Goal: Task Accomplishment & Management: Complete application form

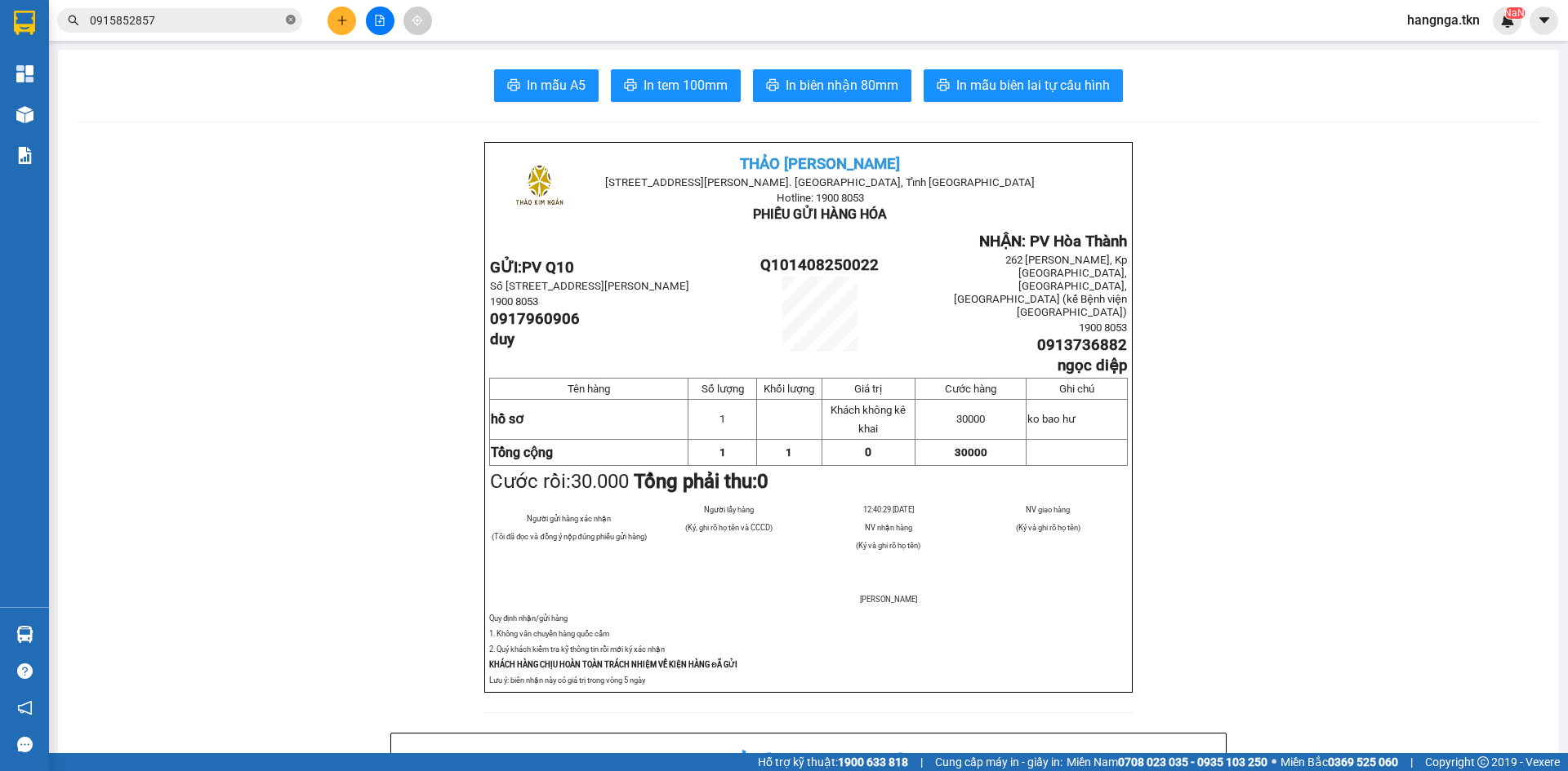
click at [286, 20] on icon "close-circle" at bounding box center [290, 19] width 10 height 10
click at [351, 19] on button at bounding box center [341, 20] width 28 height 28
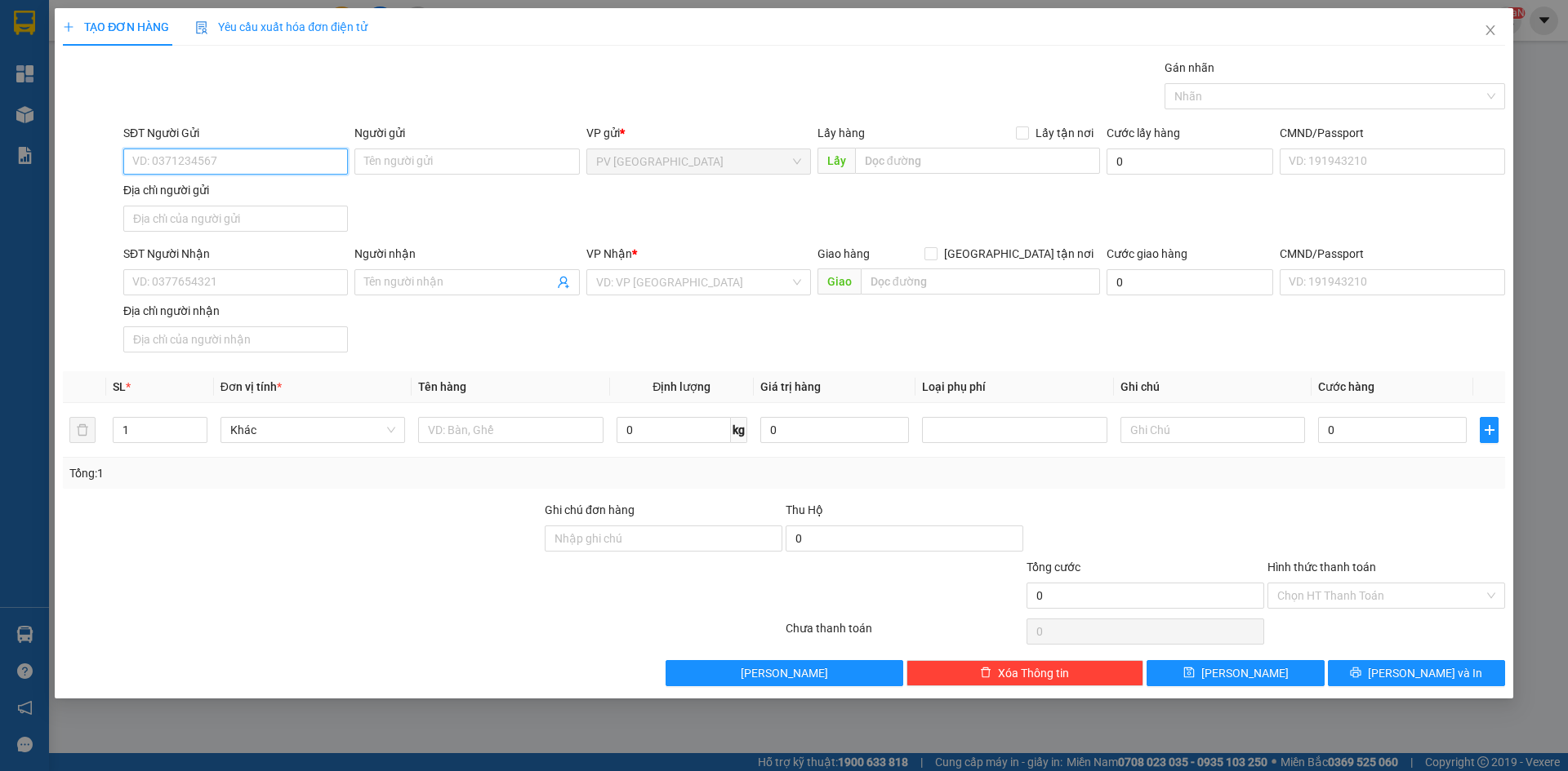
click at [291, 149] on input "SĐT Người Gửi" at bounding box center [235, 161] width 224 height 26
type input "0918372322"
click at [452, 154] on input "Người gửi" at bounding box center [466, 161] width 224 height 26
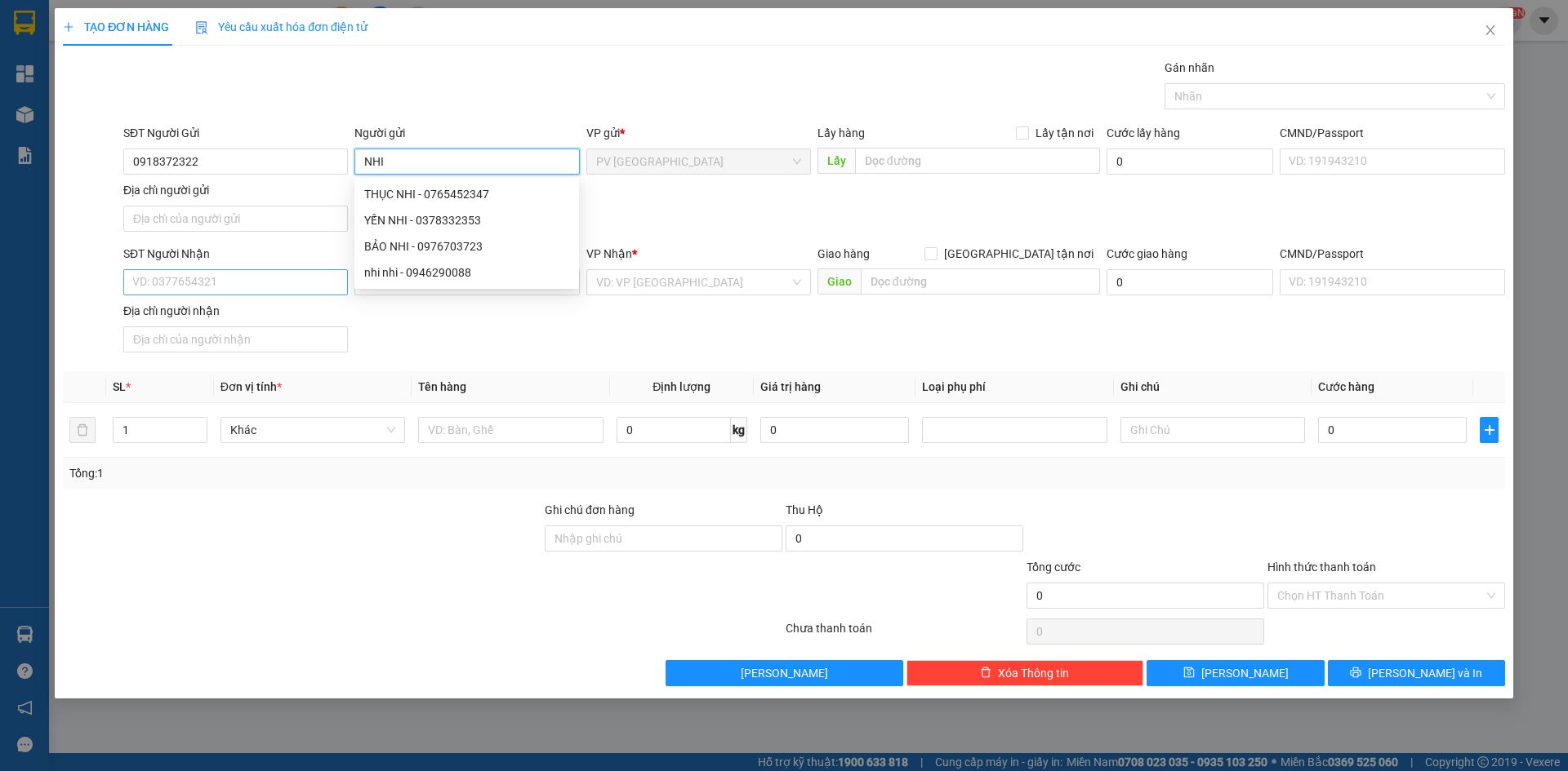
type input "NHI"
click at [281, 275] on input "SĐT Người Nhận" at bounding box center [235, 282] width 224 height 26
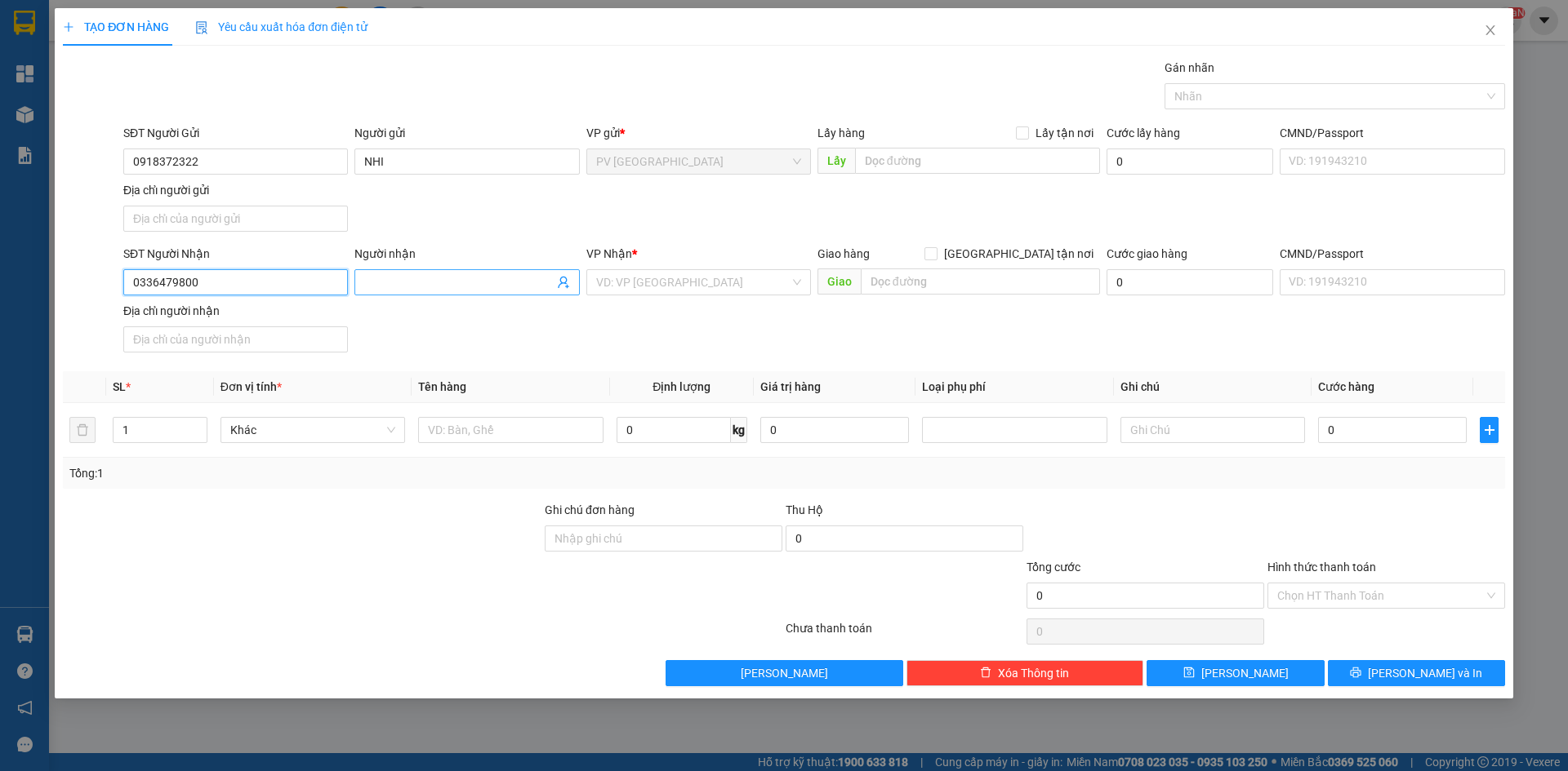
type input "0336479800"
click at [430, 273] on span at bounding box center [466, 282] width 224 height 26
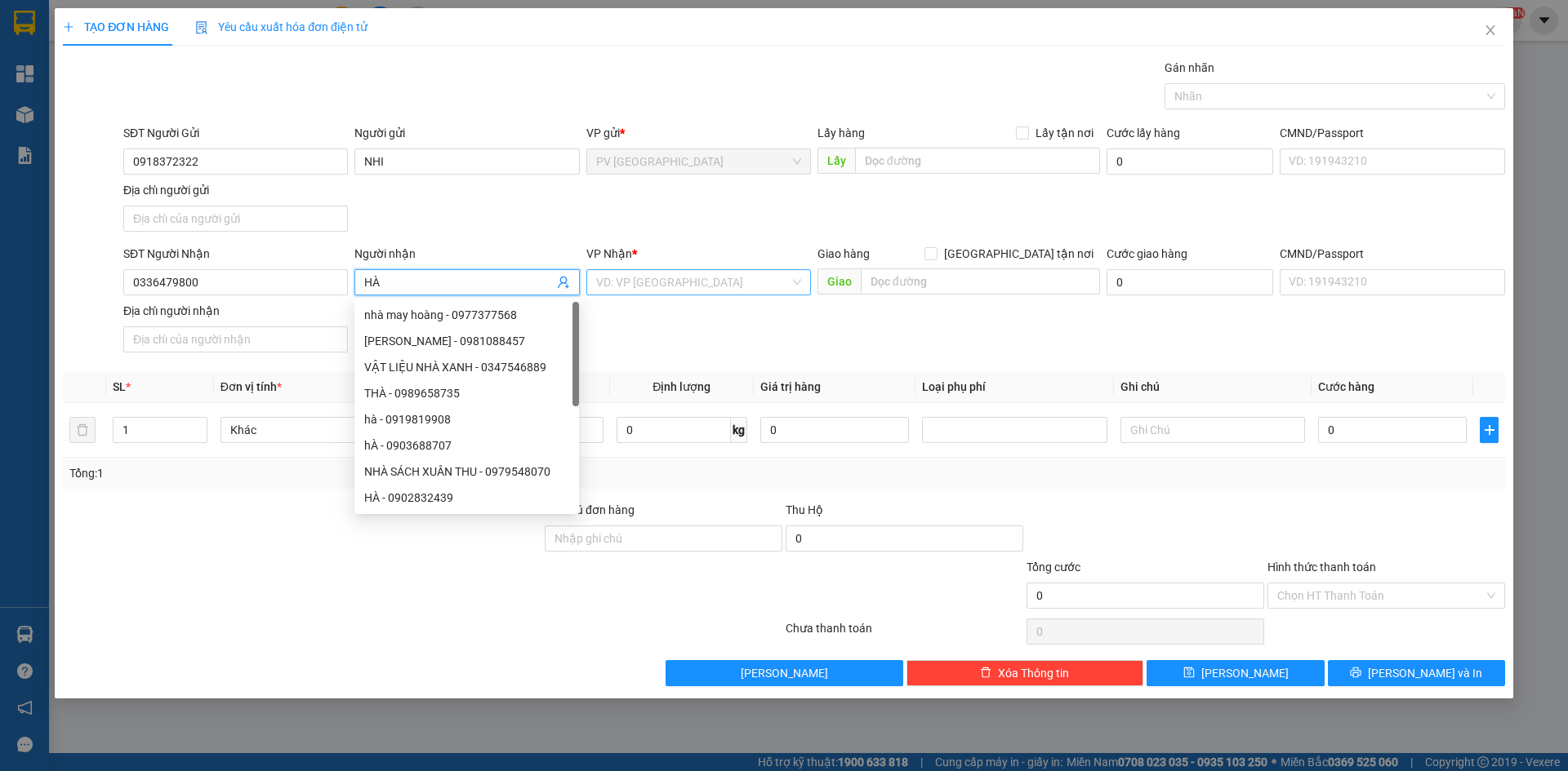
drag, startPoint x: 606, startPoint y: 269, endPoint x: 618, endPoint y: 285, distance: 20.0
click at [609, 272] on div "VD: VP [GEOGRAPHIC_DATA]" at bounding box center [698, 282] width 224 height 26
type input "HÀ"
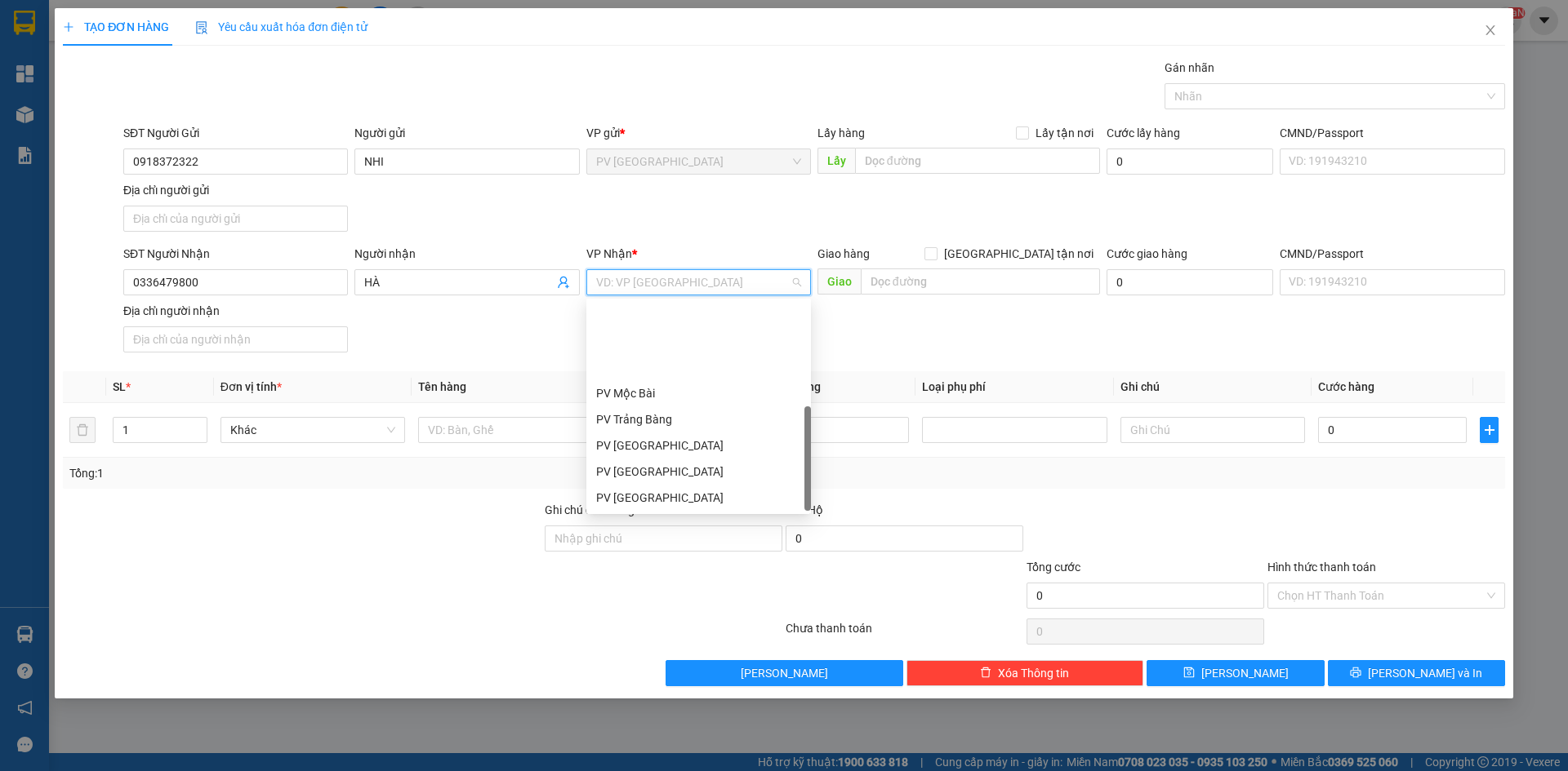
scroll to position [105, 0]
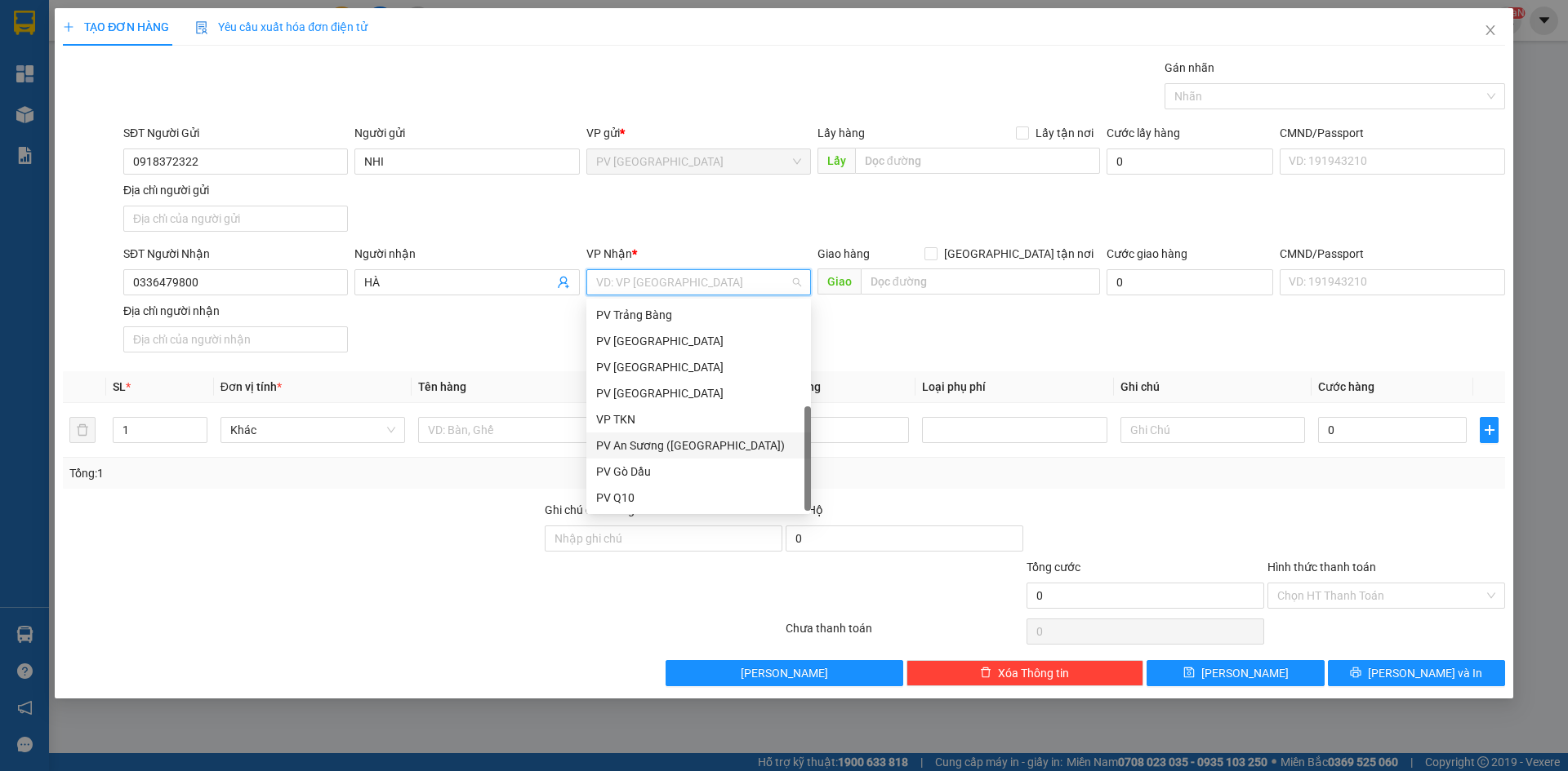
click at [664, 441] on div "PV An Sương ([GEOGRAPHIC_DATA])" at bounding box center [699, 446] width 205 height 17
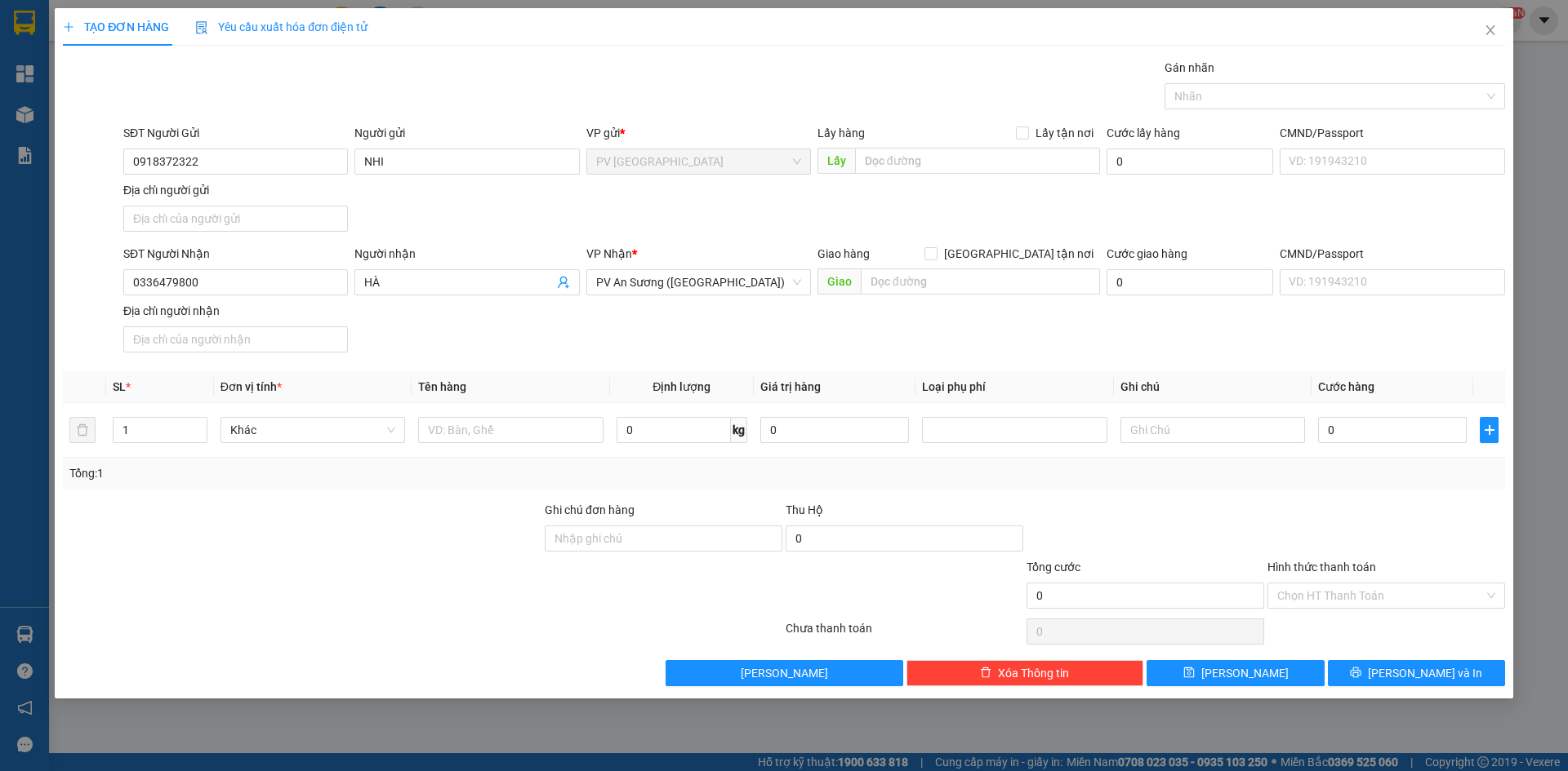
click at [323, 574] on div at bounding box center [302, 587] width 482 height 57
click at [456, 424] on input "text" at bounding box center [510, 429] width 185 height 26
type input "S"
click at [156, 428] on input "1" at bounding box center [160, 429] width 93 height 24
type input "1"
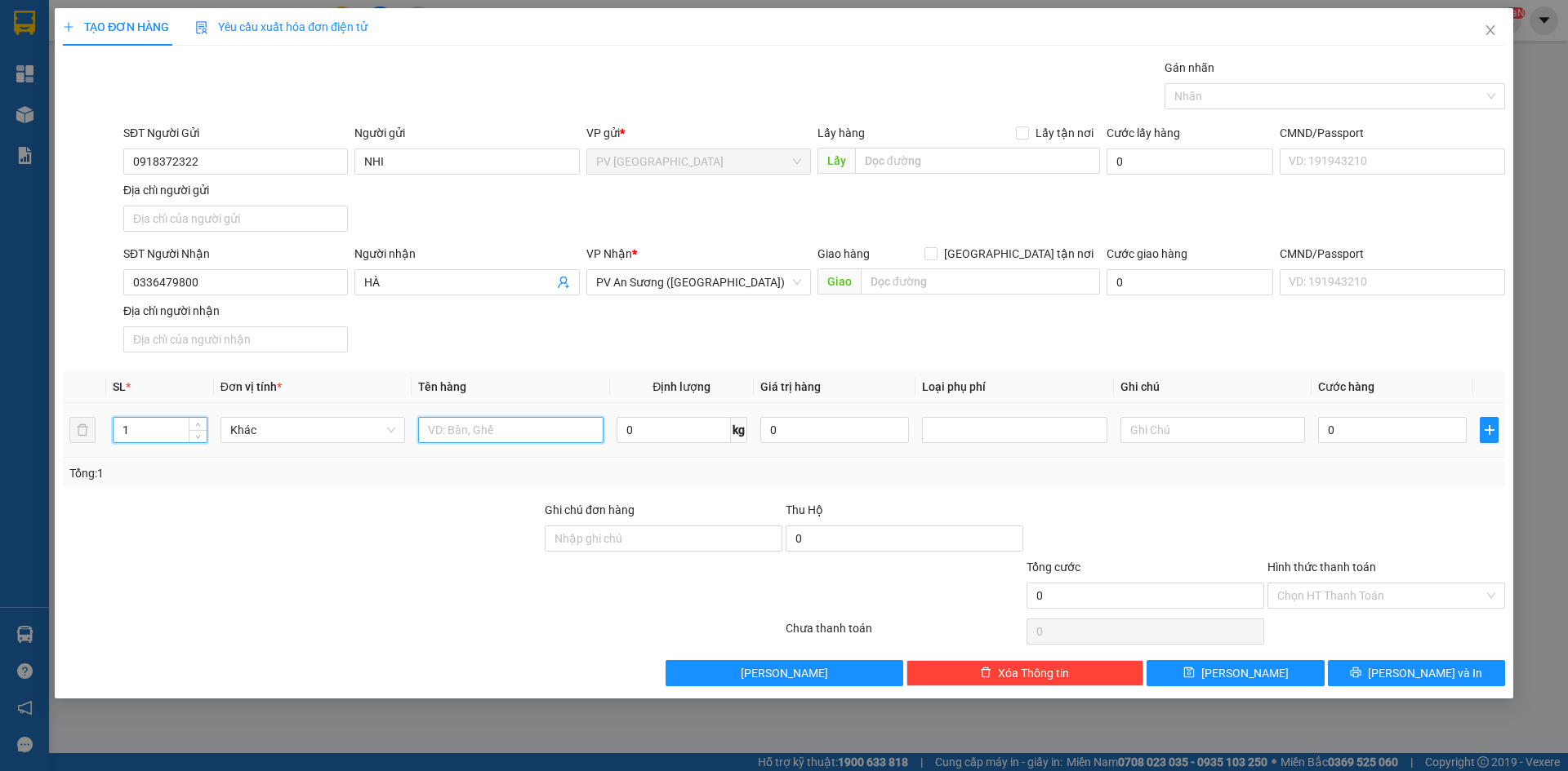
click at [477, 427] on input "text" at bounding box center [510, 429] width 185 height 26
type input "XE ĐẪY +BỊCH QUẦN ÁO"
click at [475, 545] on div at bounding box center [302, 529] width 482 height 57
click at [1152, 441] on input "text" at bounding box center [1212, 429] width 185 height 26
type input "HƯ KH ĐỀN"
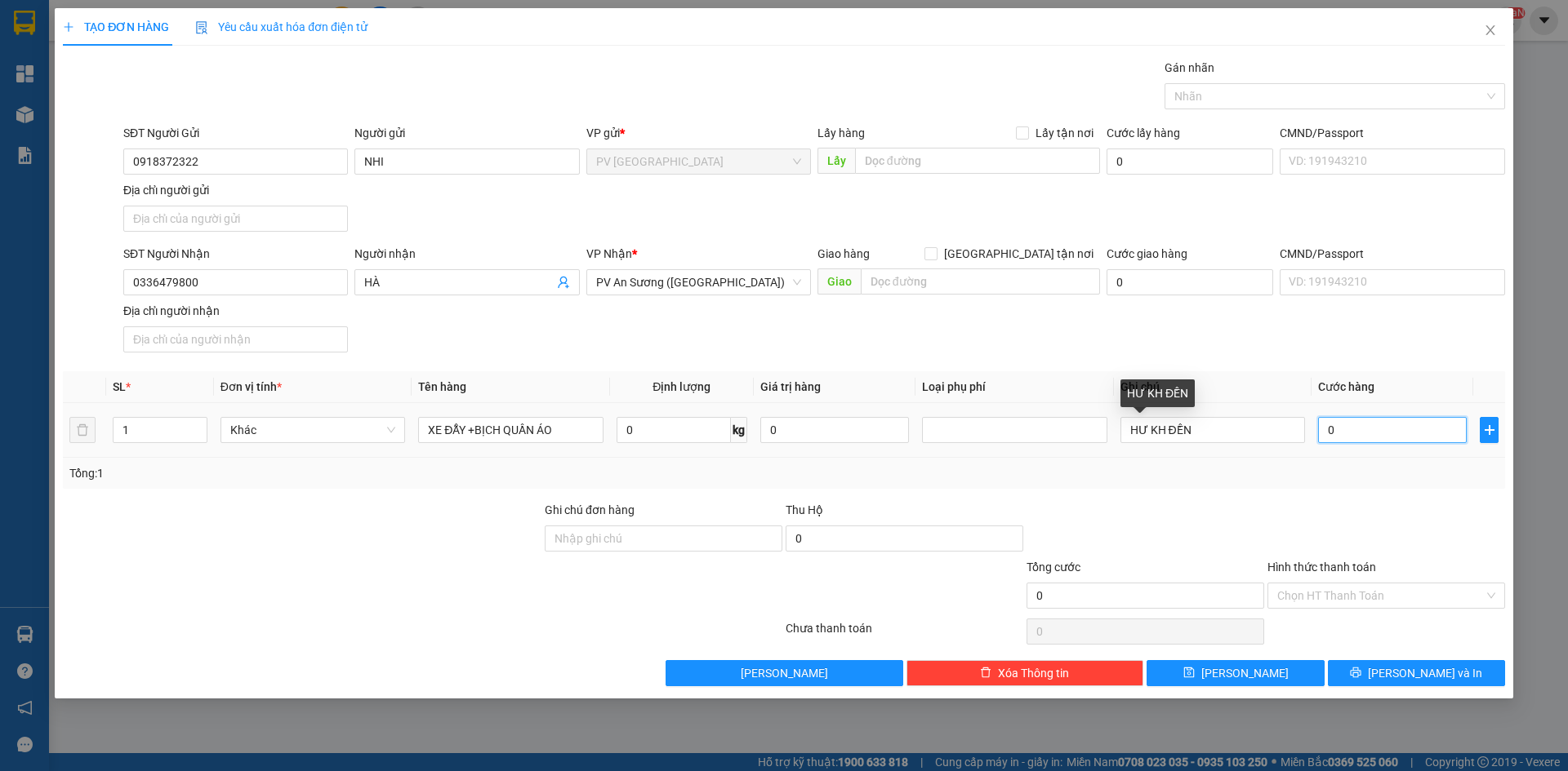
click at [1344, 428] on input "0" at bounding box center [1391, 429] width 149 height 26
type input "3"
type input "30"
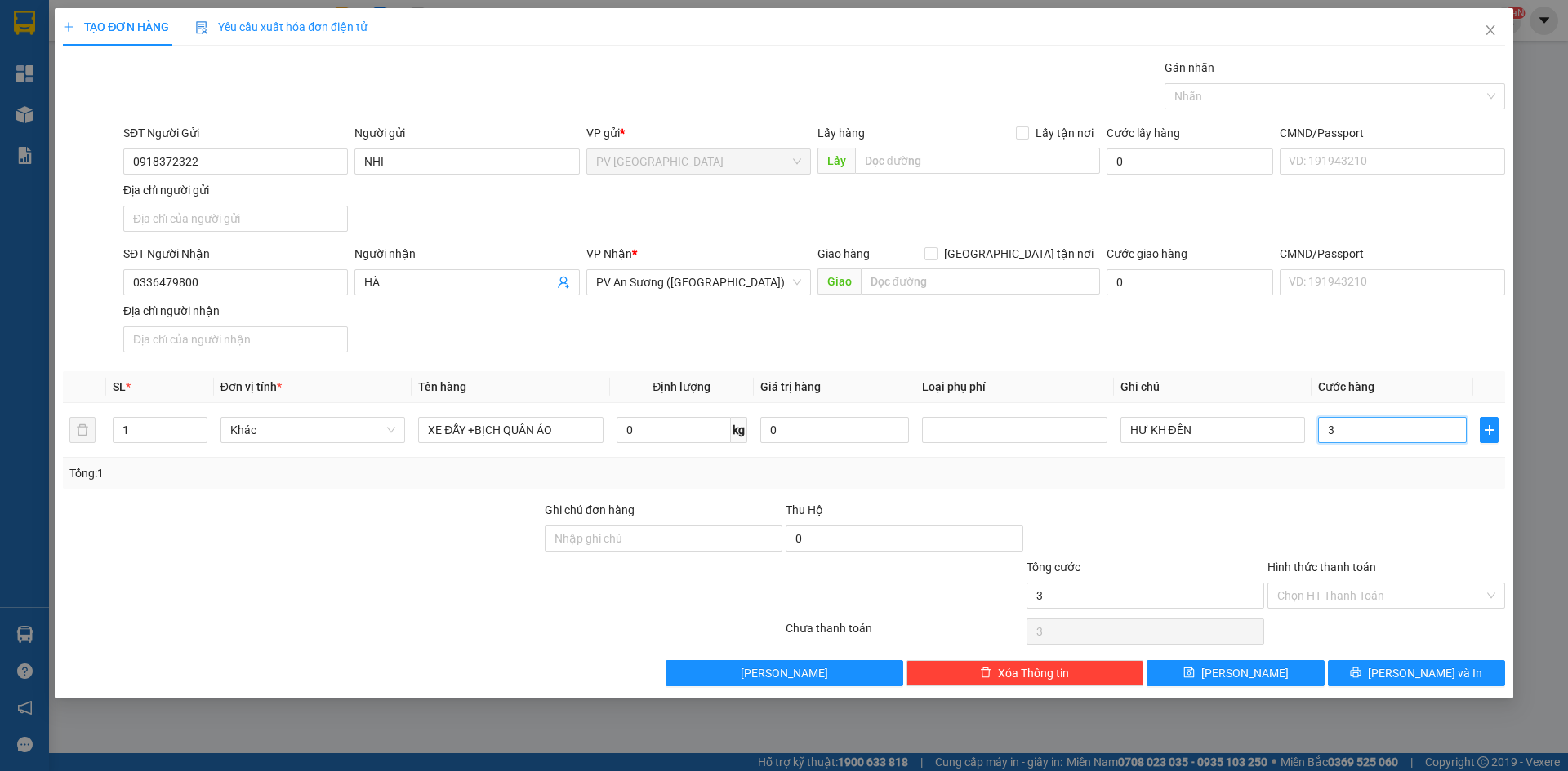
type input "30"
type input "300"
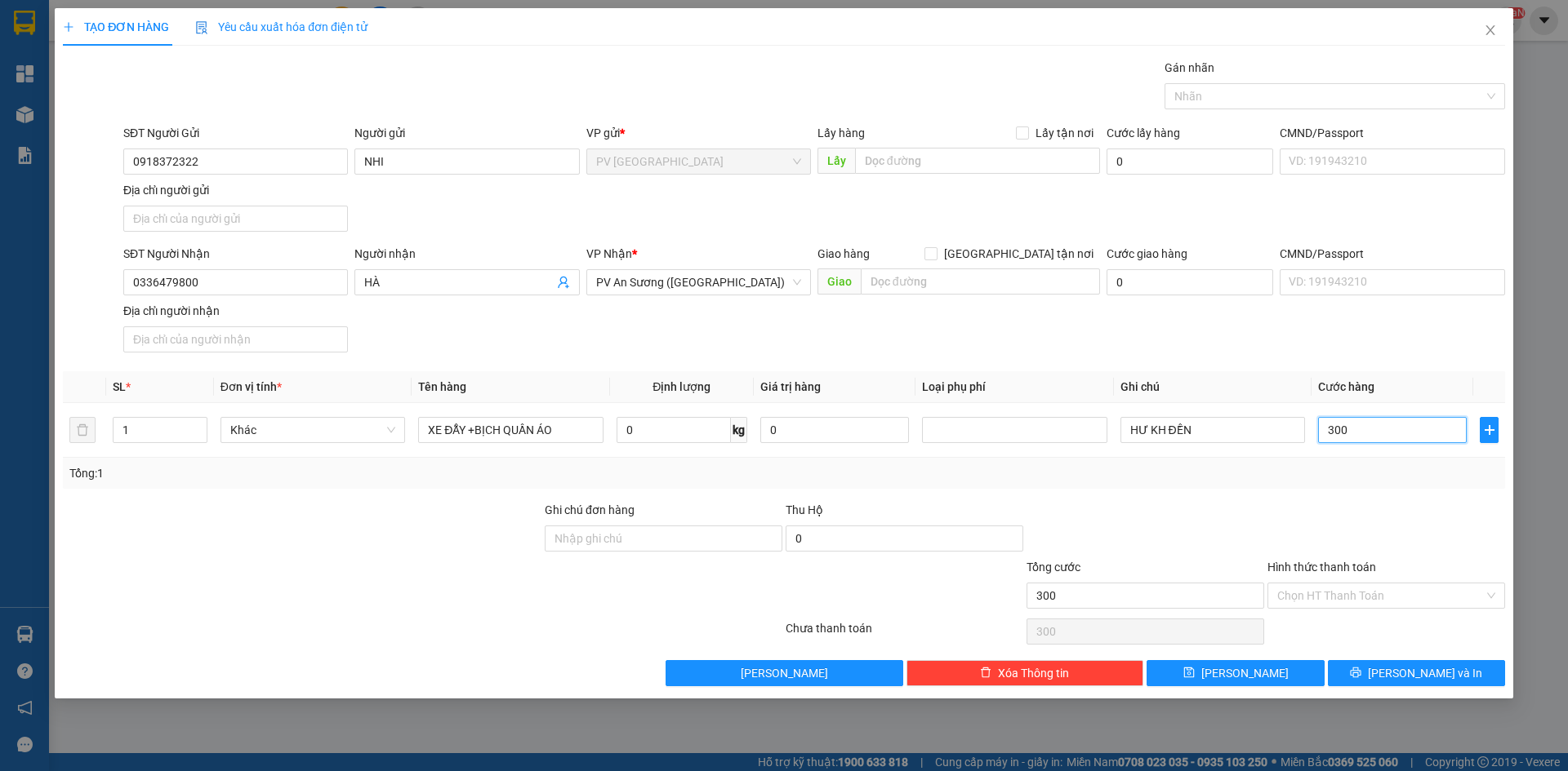
type input "3.000"
type input "30.000"
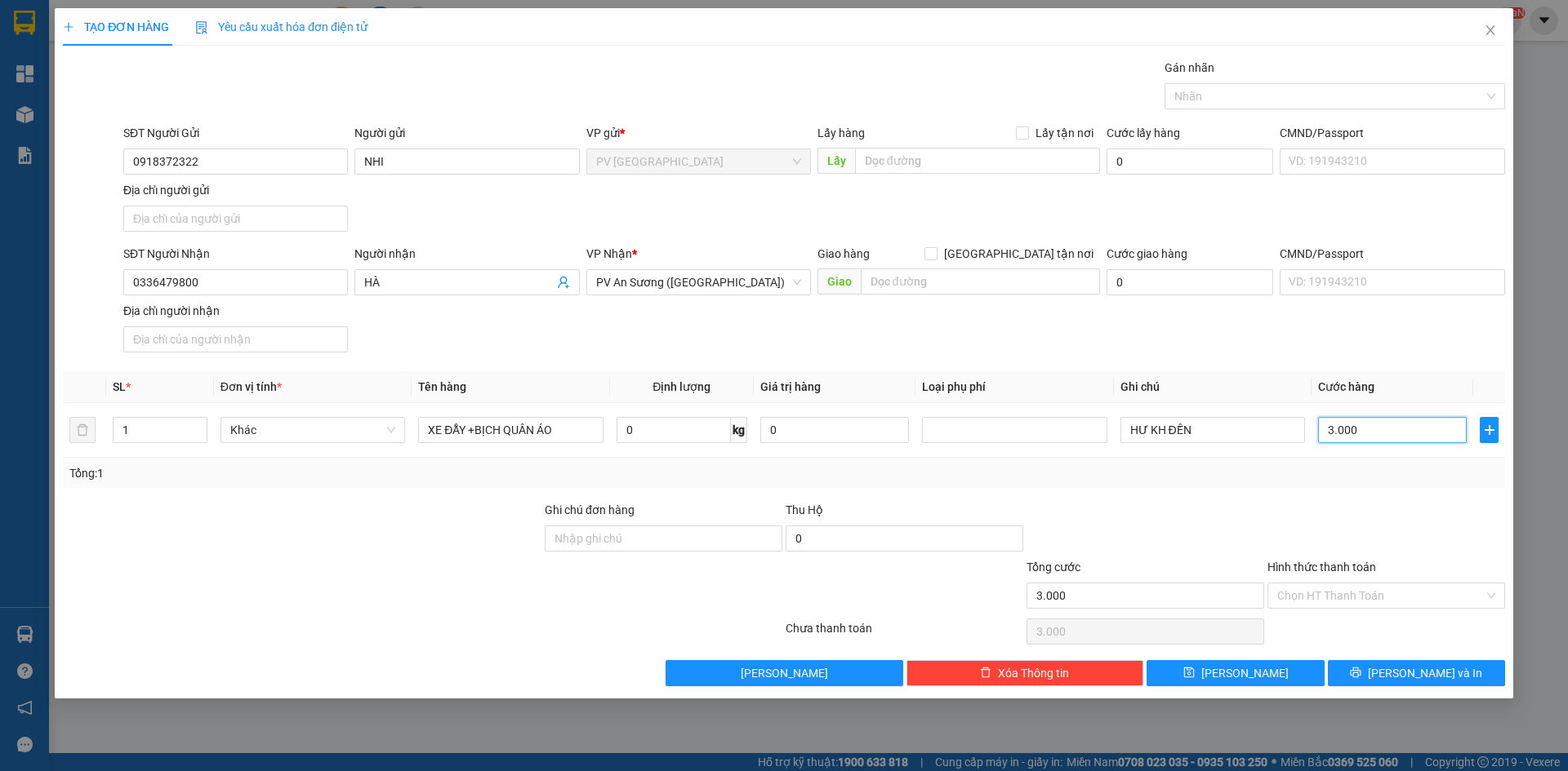
type input "30.000"
click at [1181, 510] on div at bounding box center [1145, 529] width 241 height 57
click at [1338, 596] on input "Hình thức thanh toán" at bounding box center [1380, 595] width 207 height 24
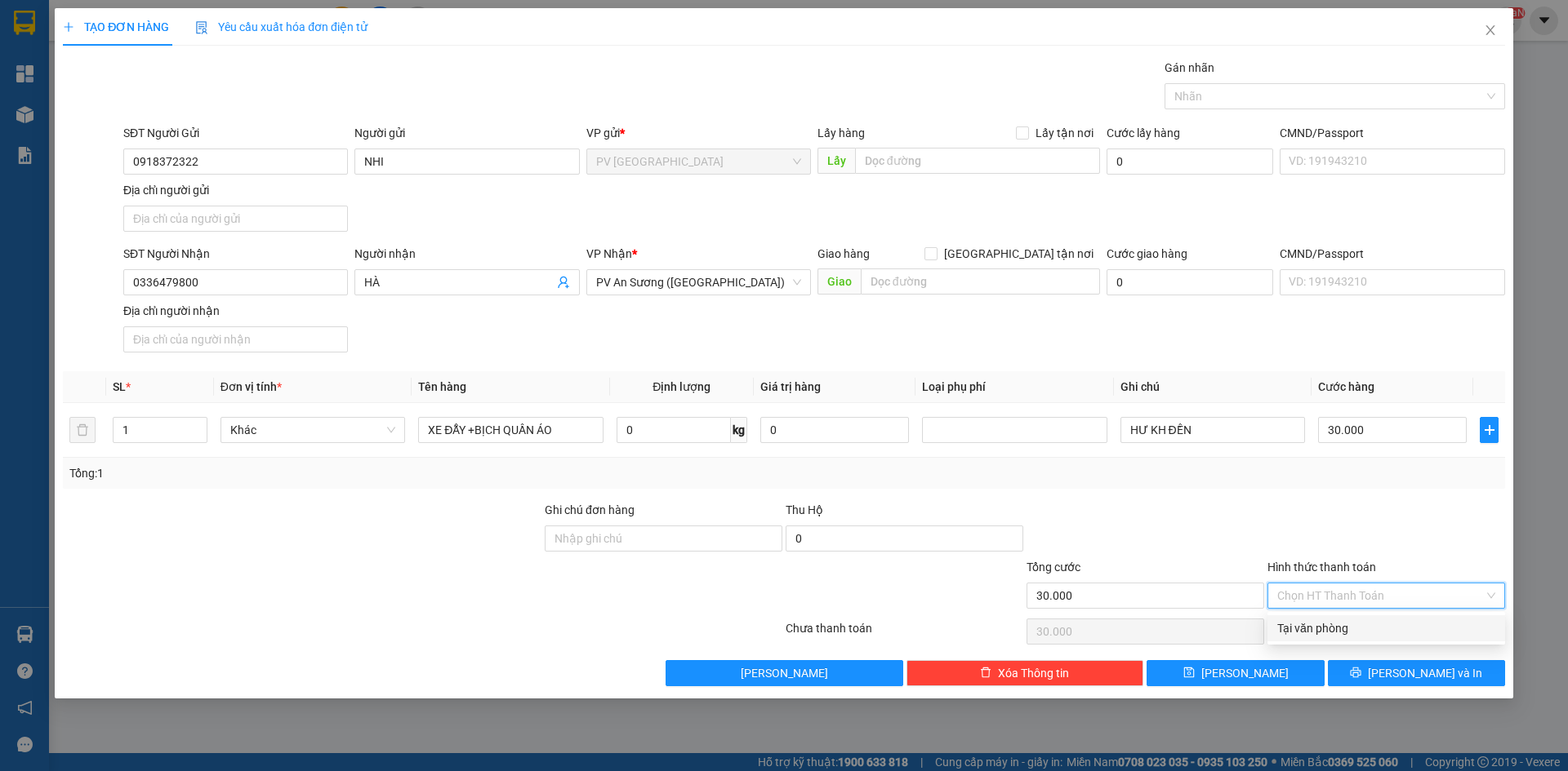
click at [1312, 623] on div "Tại văn phòng" at bounding box center [1385, 628] width 218 height 17
type input "0"
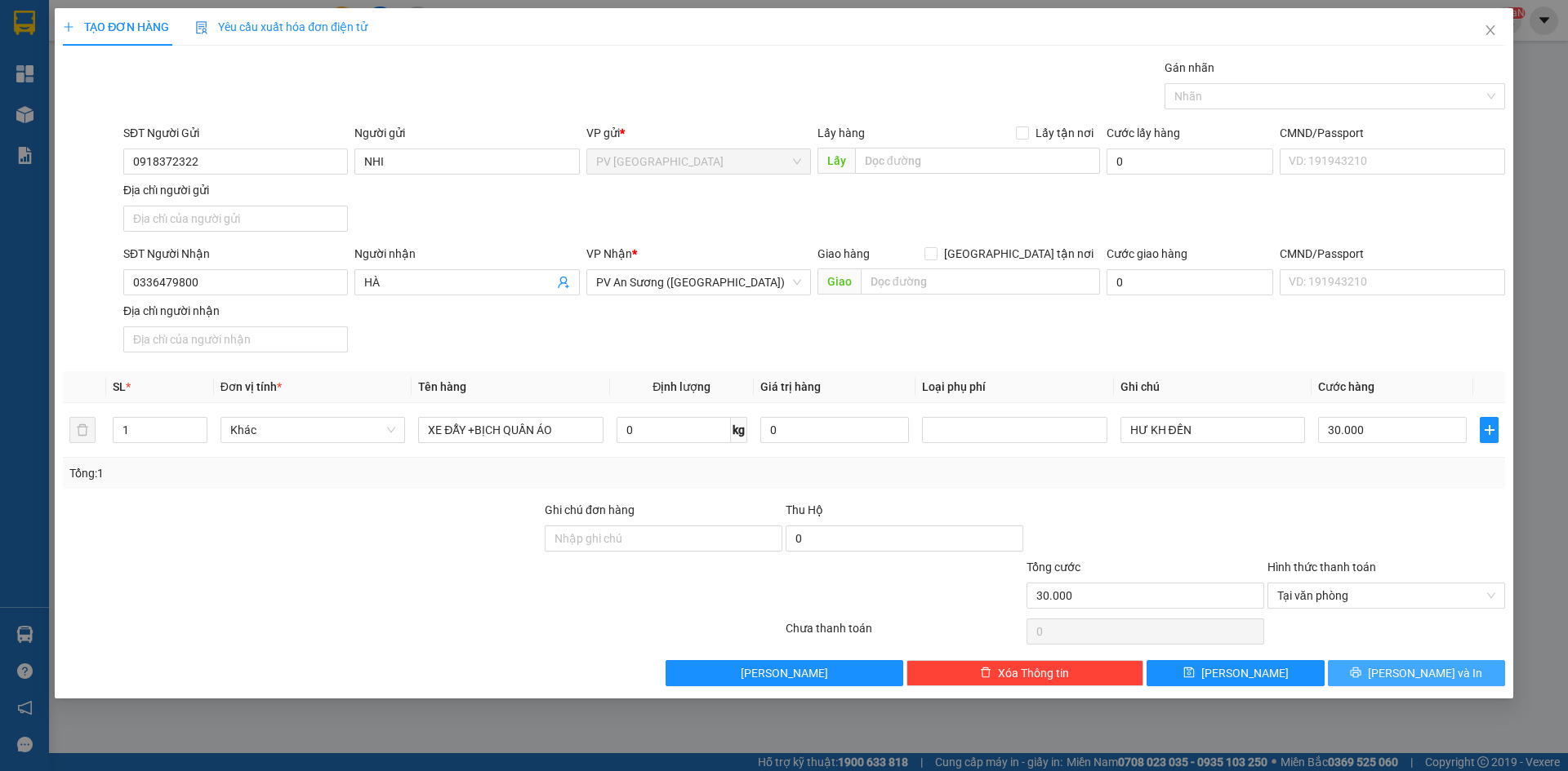
click at [1430, 669] on span "[PERSON_NAME] và In" at bounding box center [1425, 673] width 115 height 17
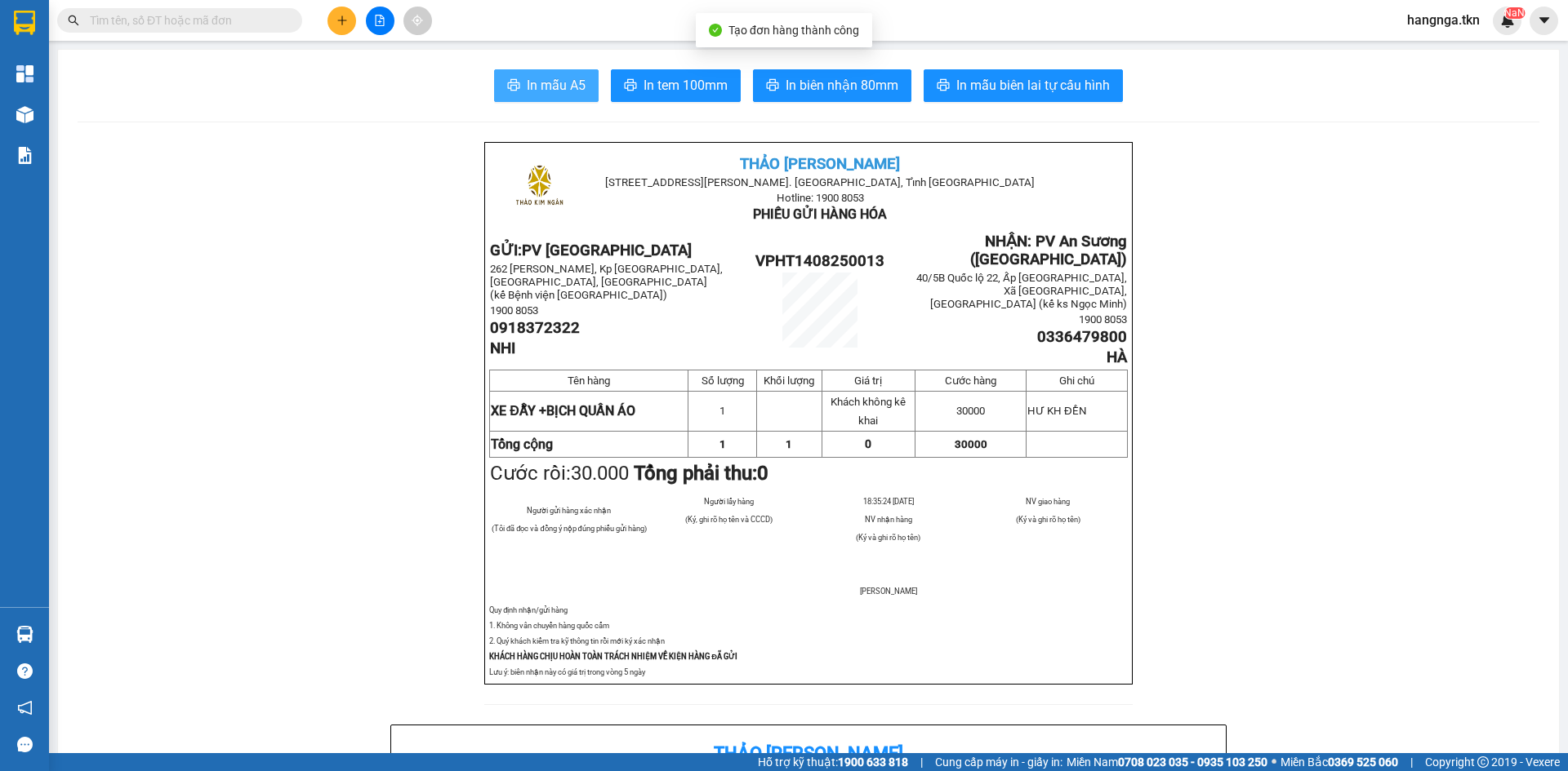
click at [561, 84] on span "In mẫu A5" at bounding box center [556, 84] width 59 height 20
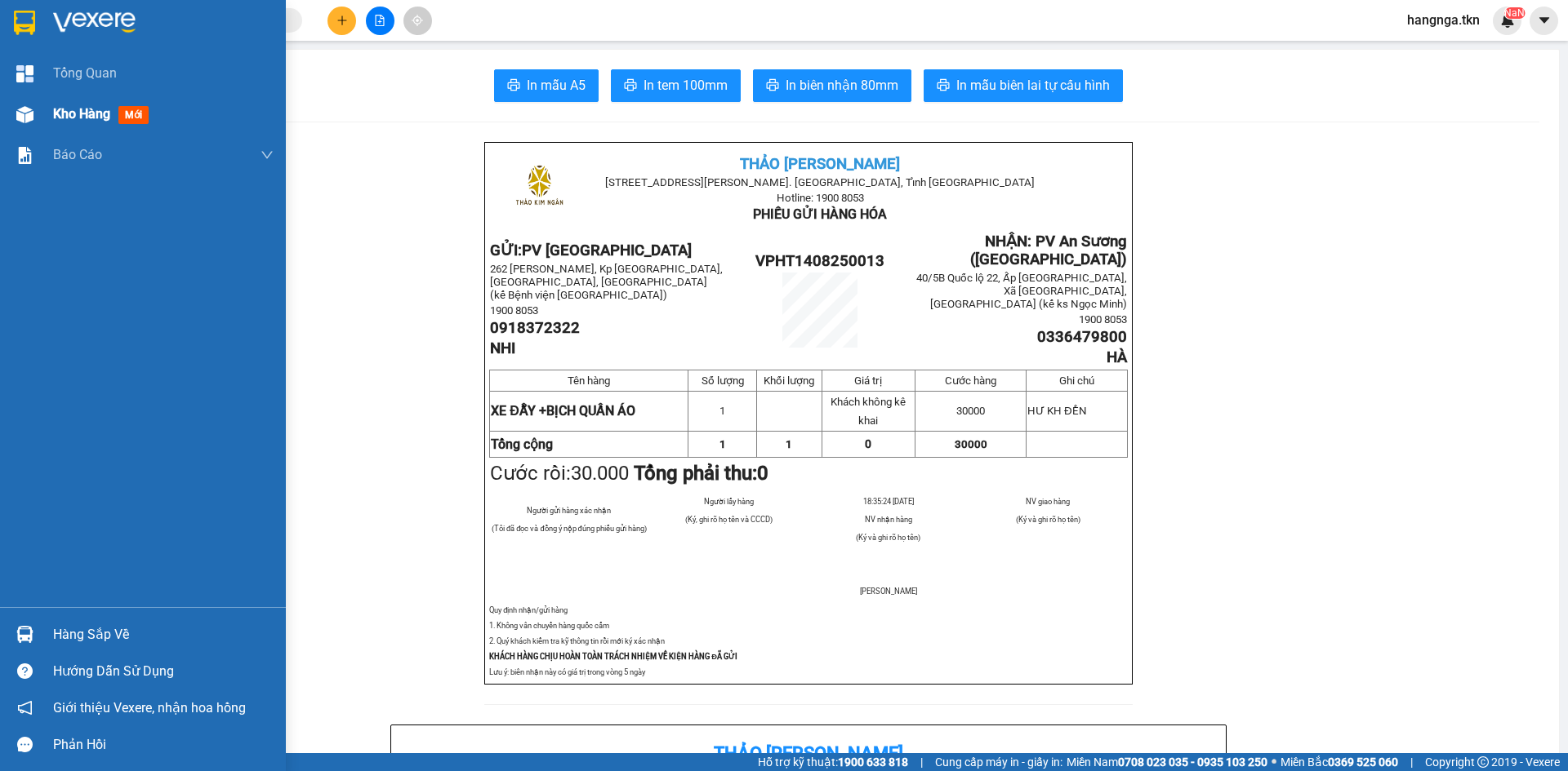
click at [52, 106] on div "Kho hàng mới" at bounding box center [143, 115] width 286 height 41
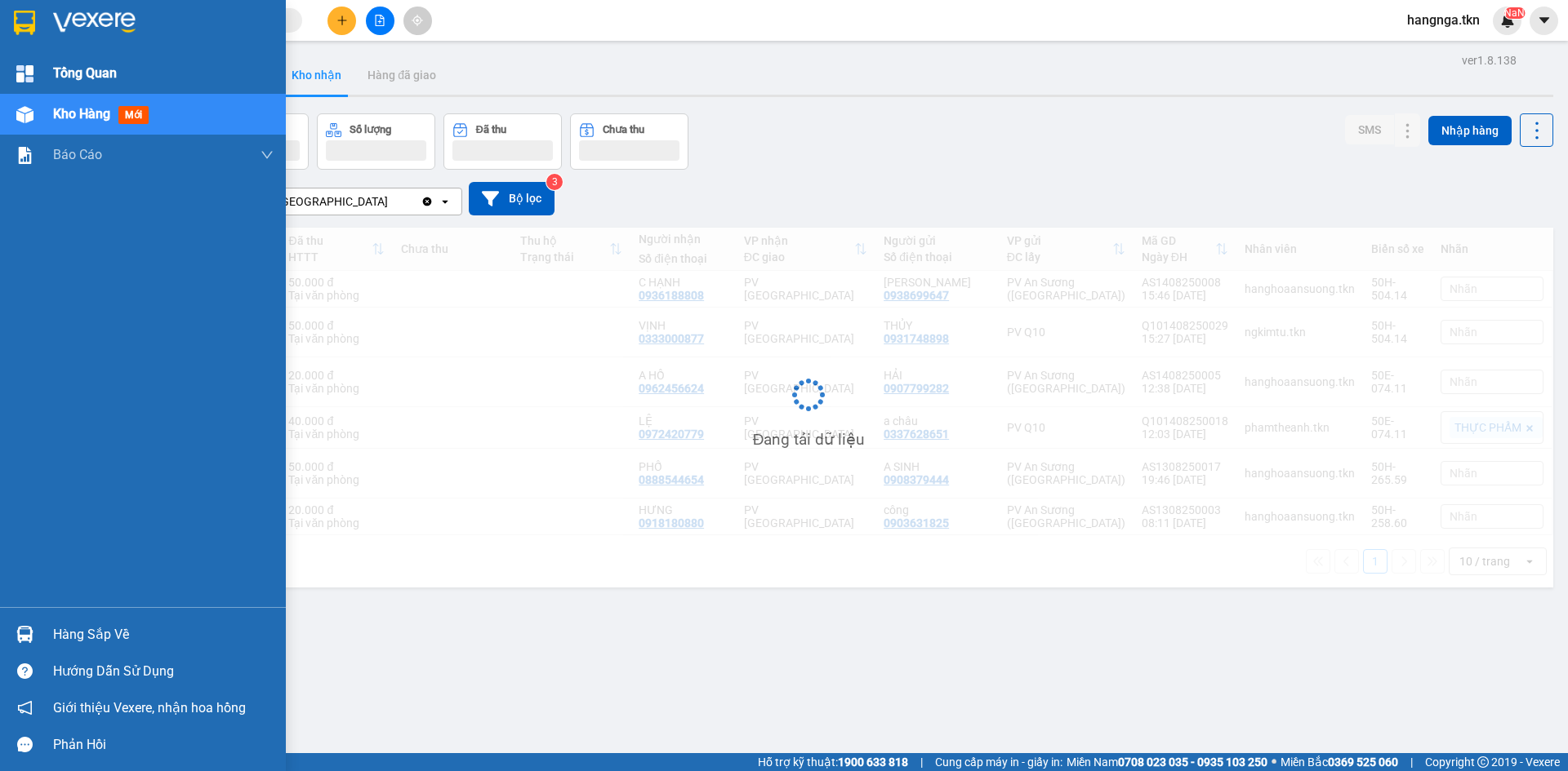
click at [58, 79] on span "Tổng Quan" at bounding box center [85, 73] width 64 height 20
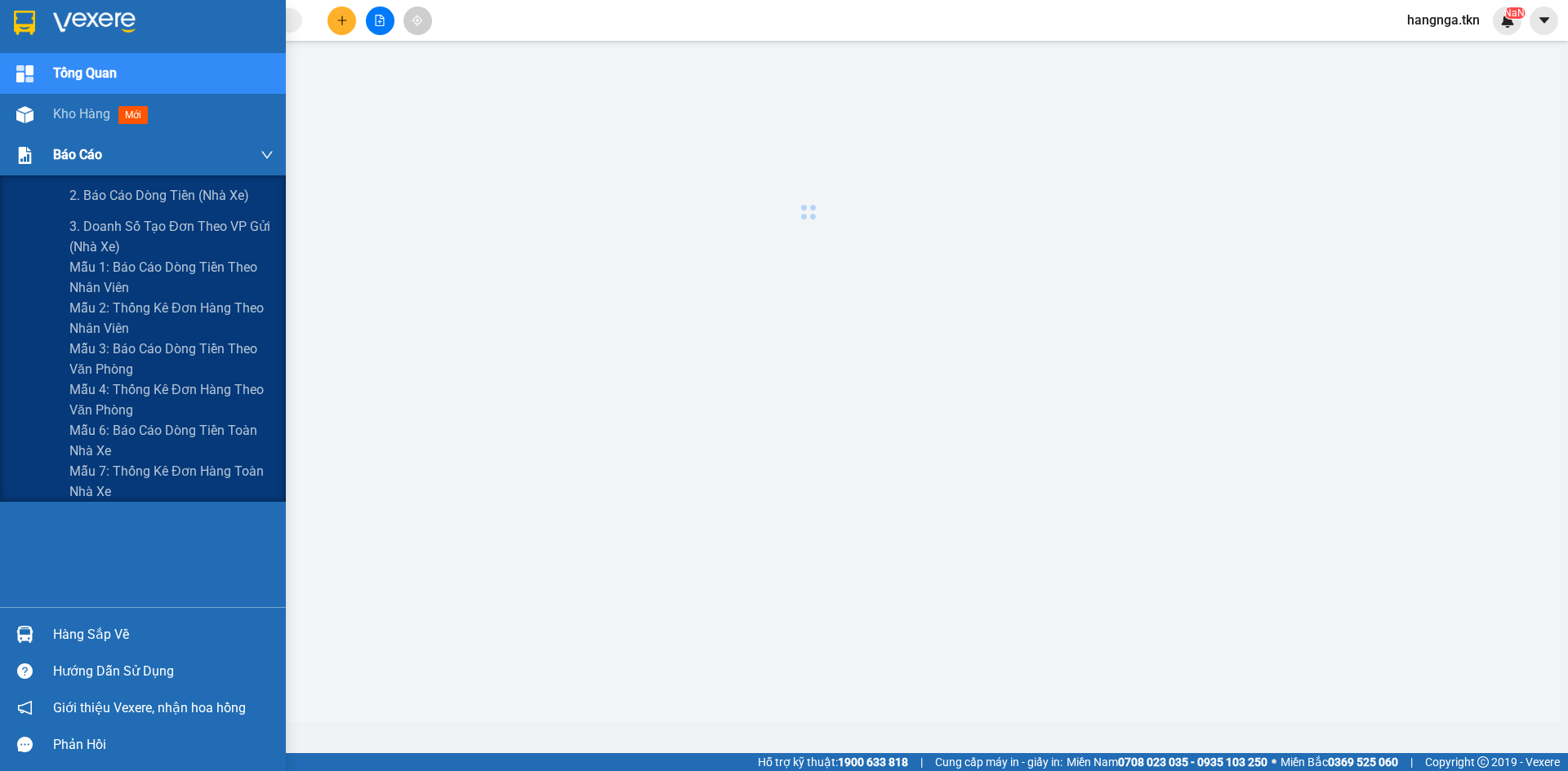
click at [59, 156] on span "Báo cáo" at bounding box center [78, 154] width 49 height 20
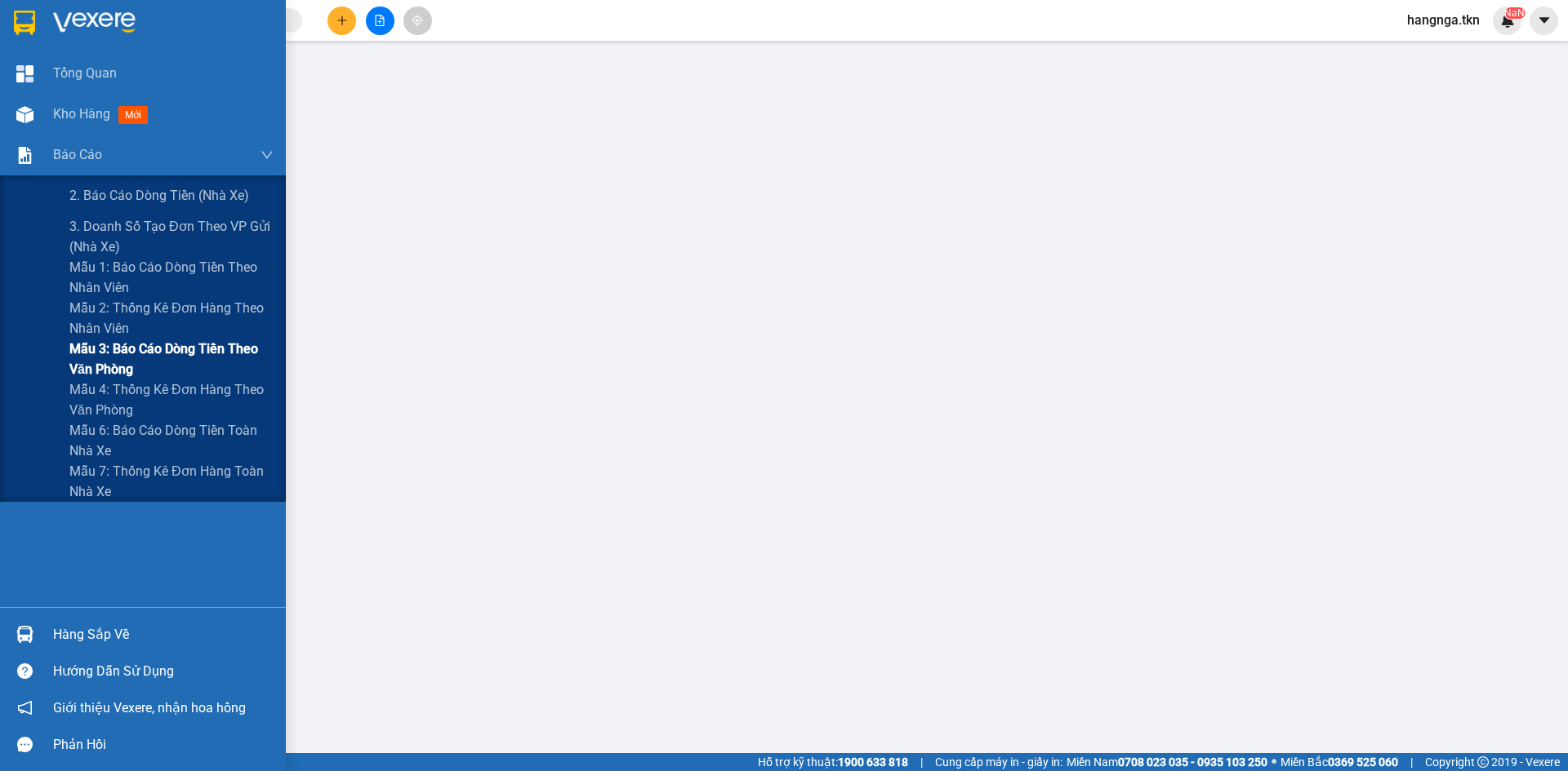
click at [131, 352] on span "Mẫu 3: Báo cáo dòng tiền theo văn phòng" at bounding box center [171, 359] width 204 height 41
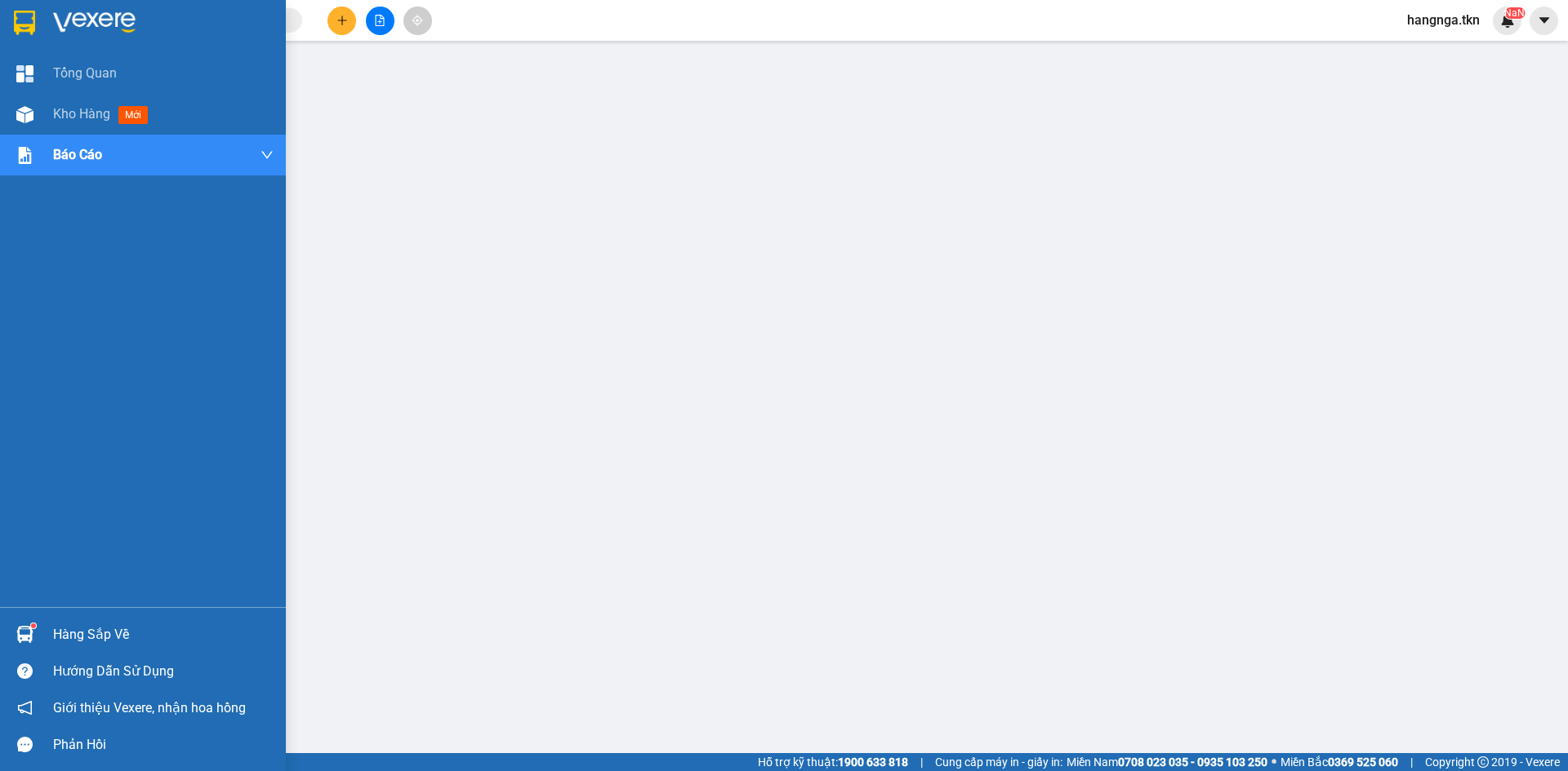
click at [84, 630] on div "Hàng sắp về" at bounding box center [163, 634] width 221 height 24
